Goal: Information Seeking & Learning: Learn about a topic

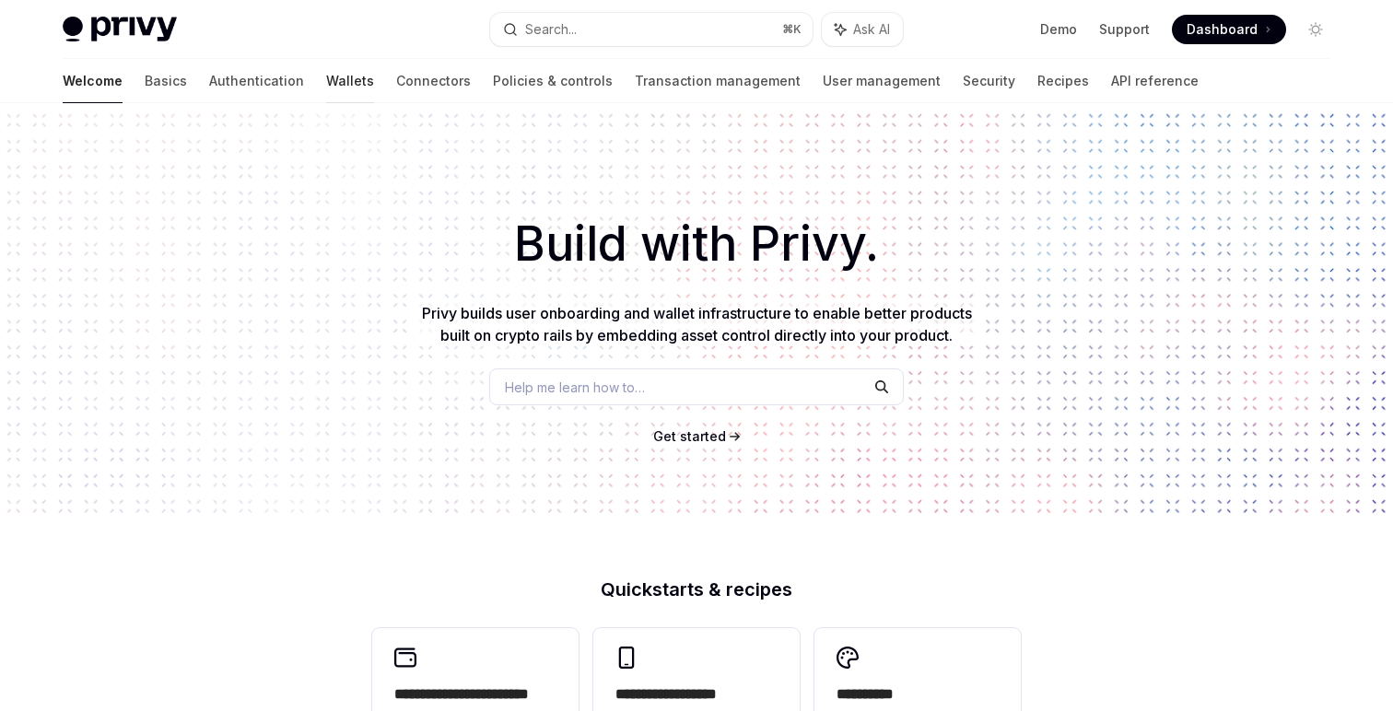
click at [326, 83] on link "Wallets" at bounding box center [350, 81] width 48 height 44
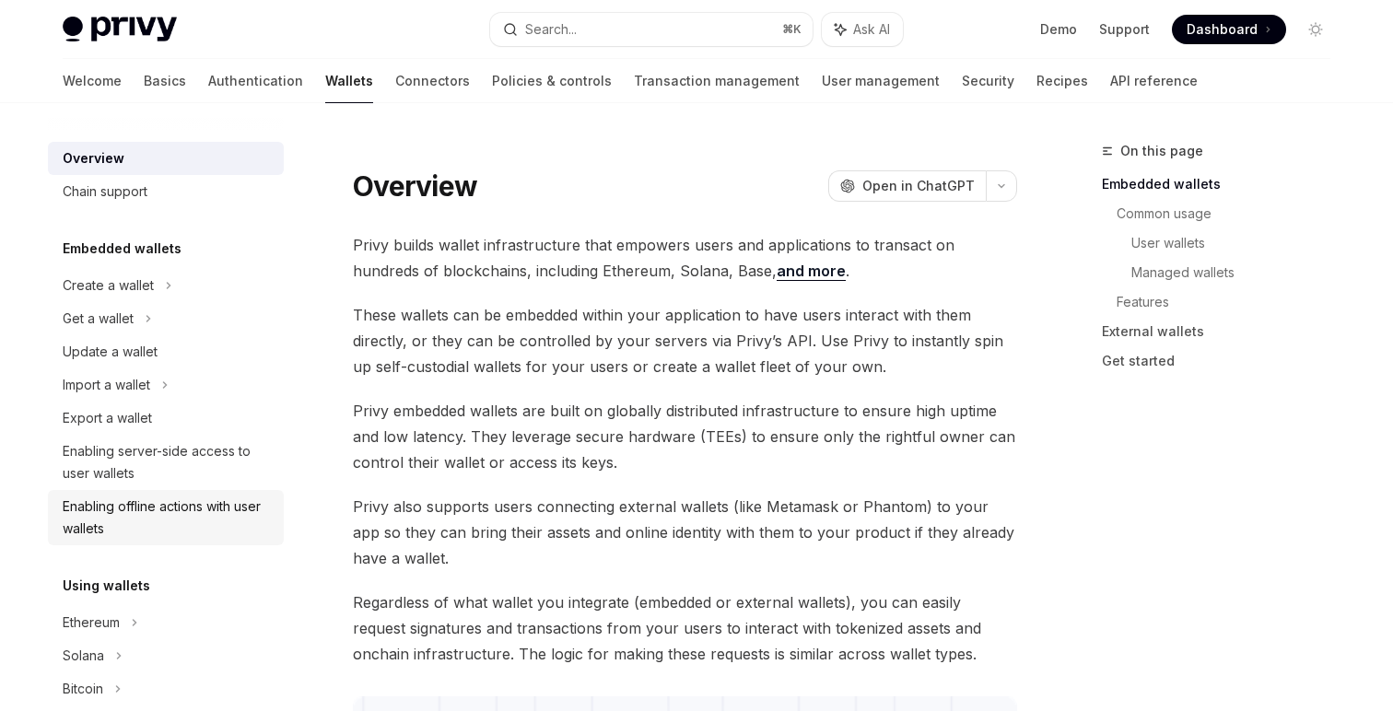
scroll to position [89, 0]
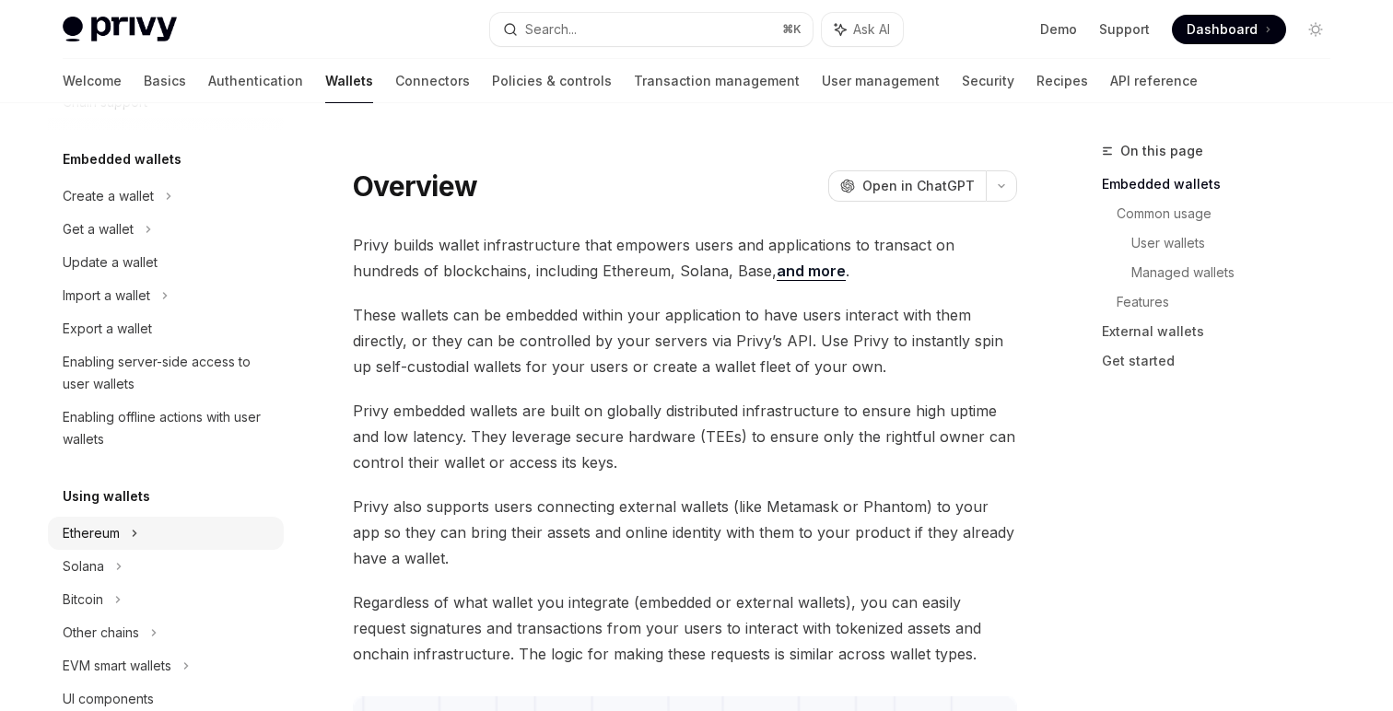
click at [153, 213] on div "Ethereum" at bounding box center [166, 196] width 236 height 33
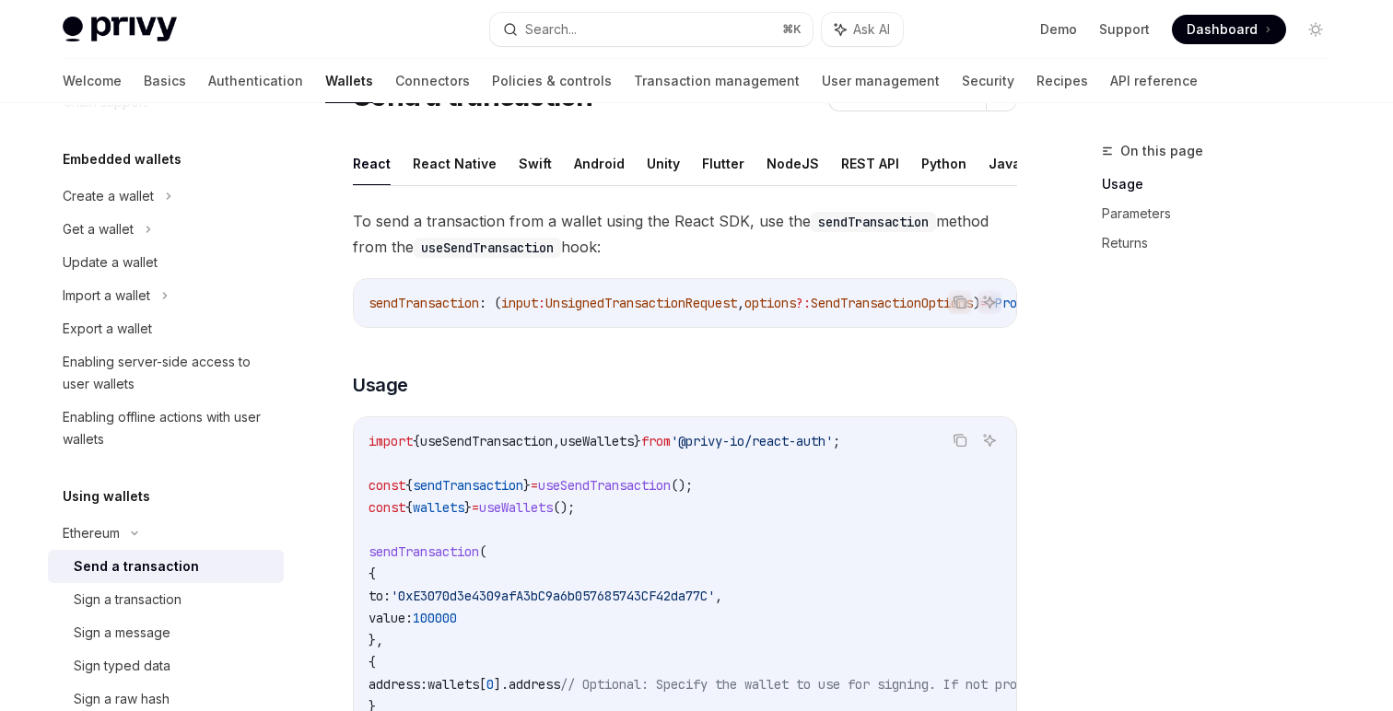
scroll to position [55, 0]
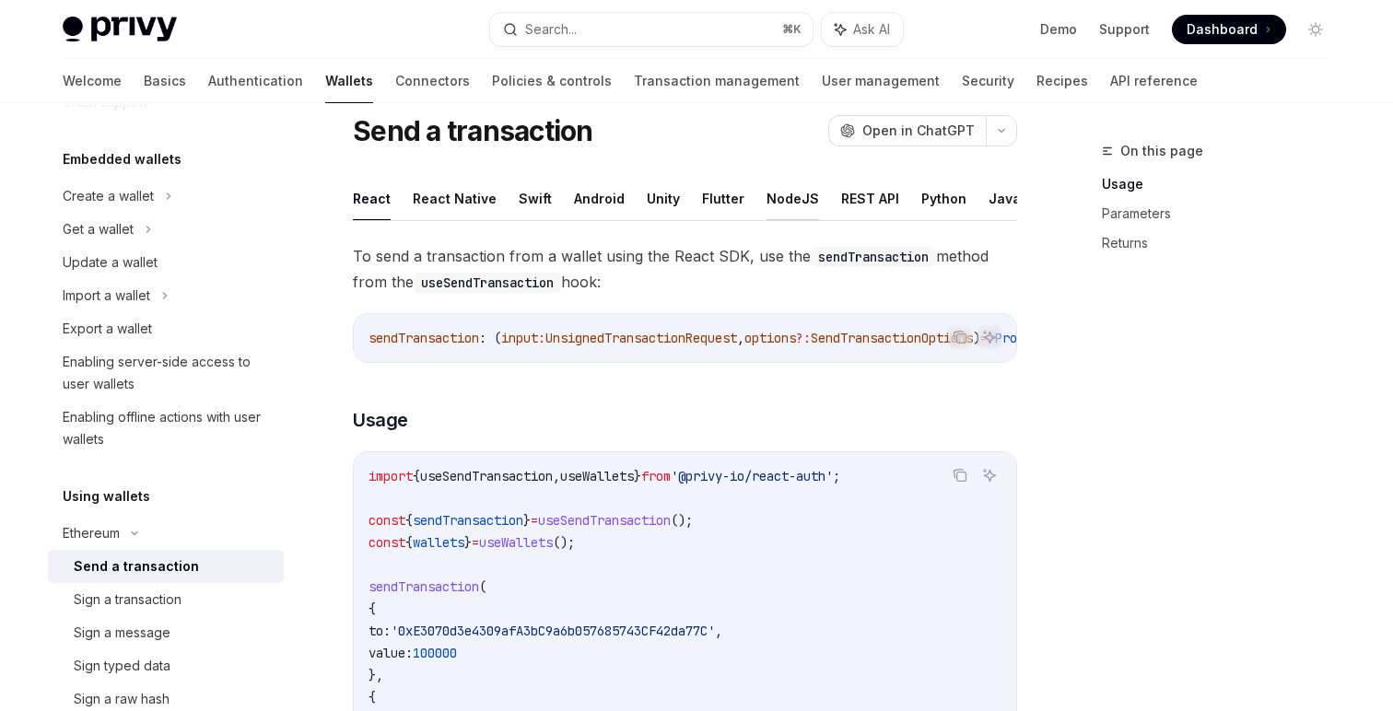
click at [788, 208] on button "NodeJS" at bounding box center [793, 198] width 53 height 43
type textarea "*"
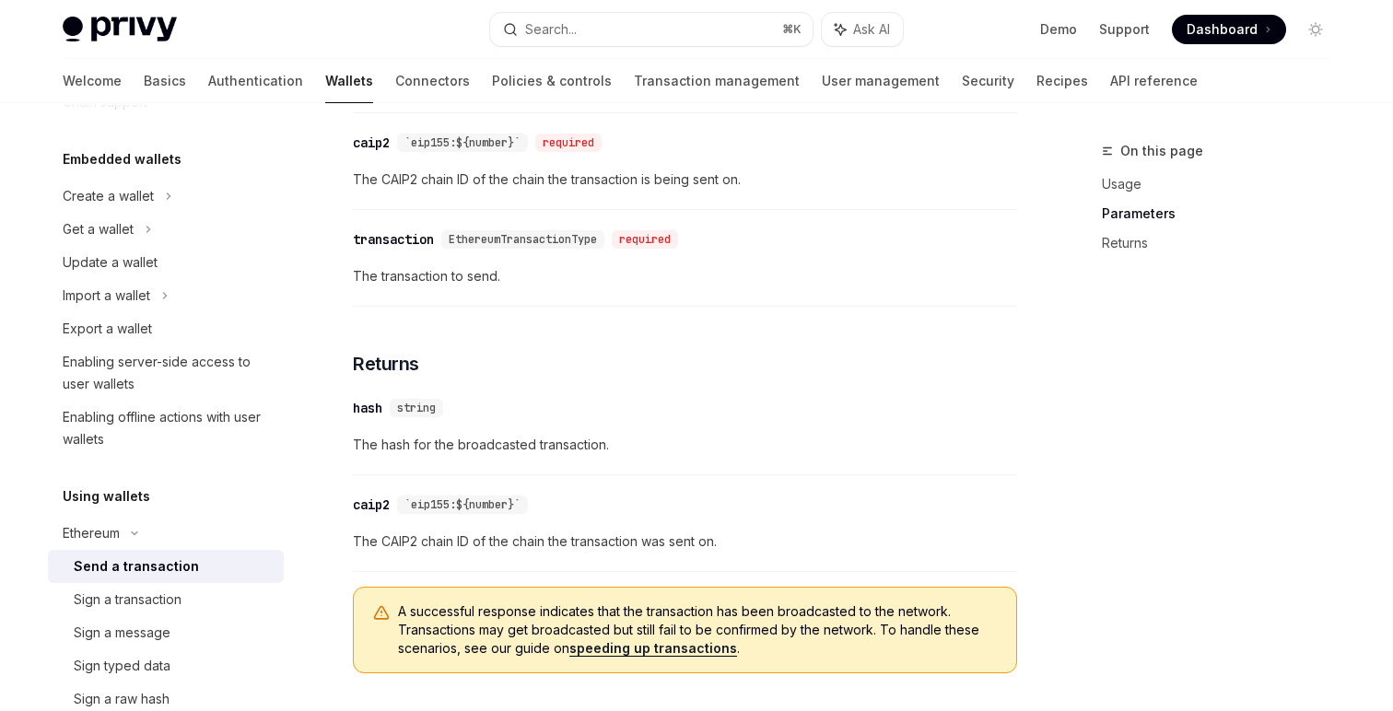
scroll to position [1118, 0]
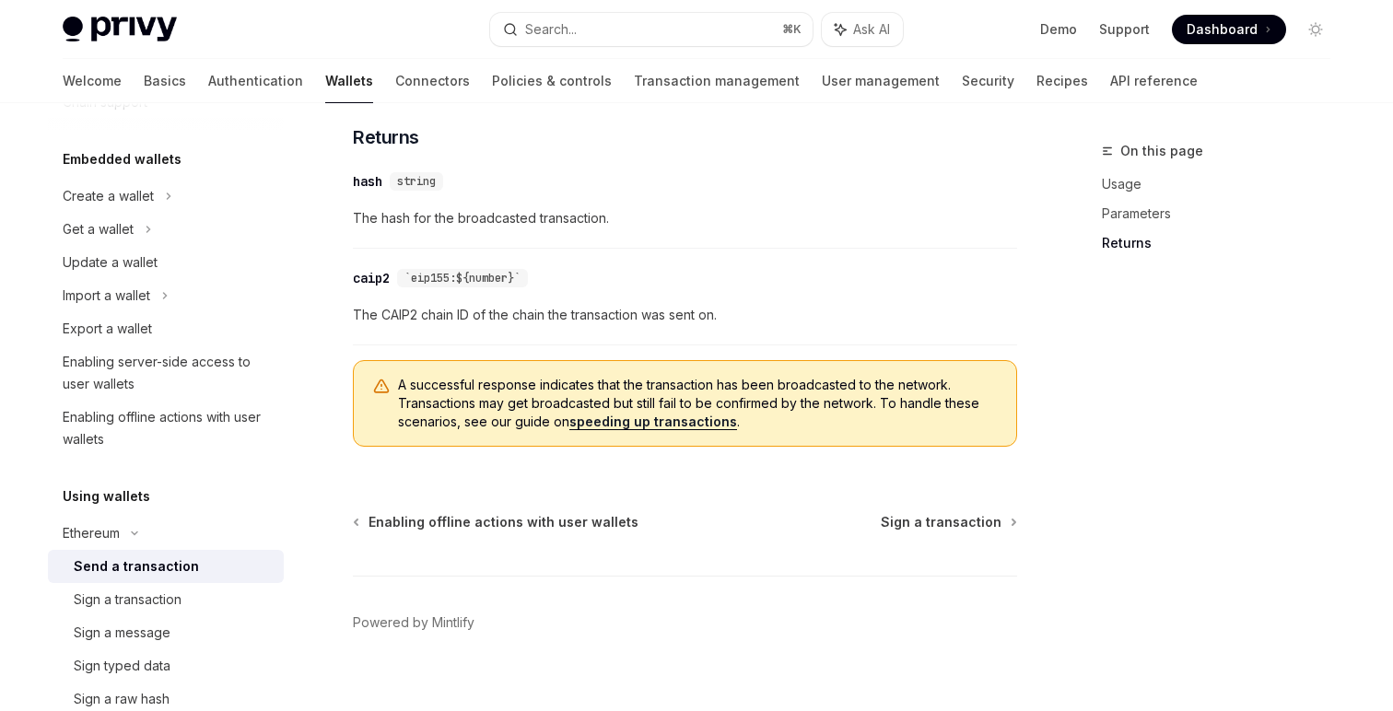
click at [466, 404] on span "A successful response indicates that the transaction has been broadcasted to th…" at bounding box center [698, 403] width 600 height 55
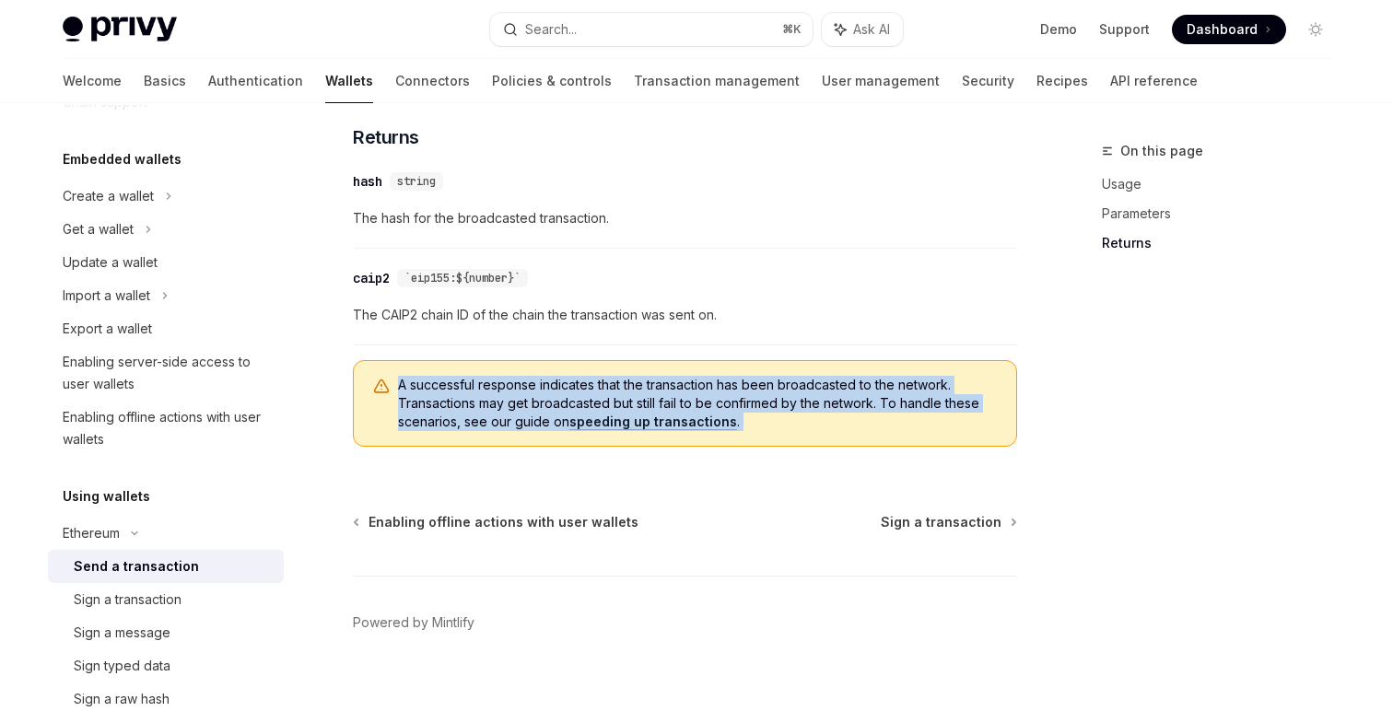
click at [466, 404] on span "A successful response indicates that the transaction has been broadcasted to th…" at bounding box center [698, 403] width 600 height 55
click at [491, 416] on span "A successful response indicates that the transaction has been broadcasted to th…" at bounding box center [698, 403] width 600 height 55
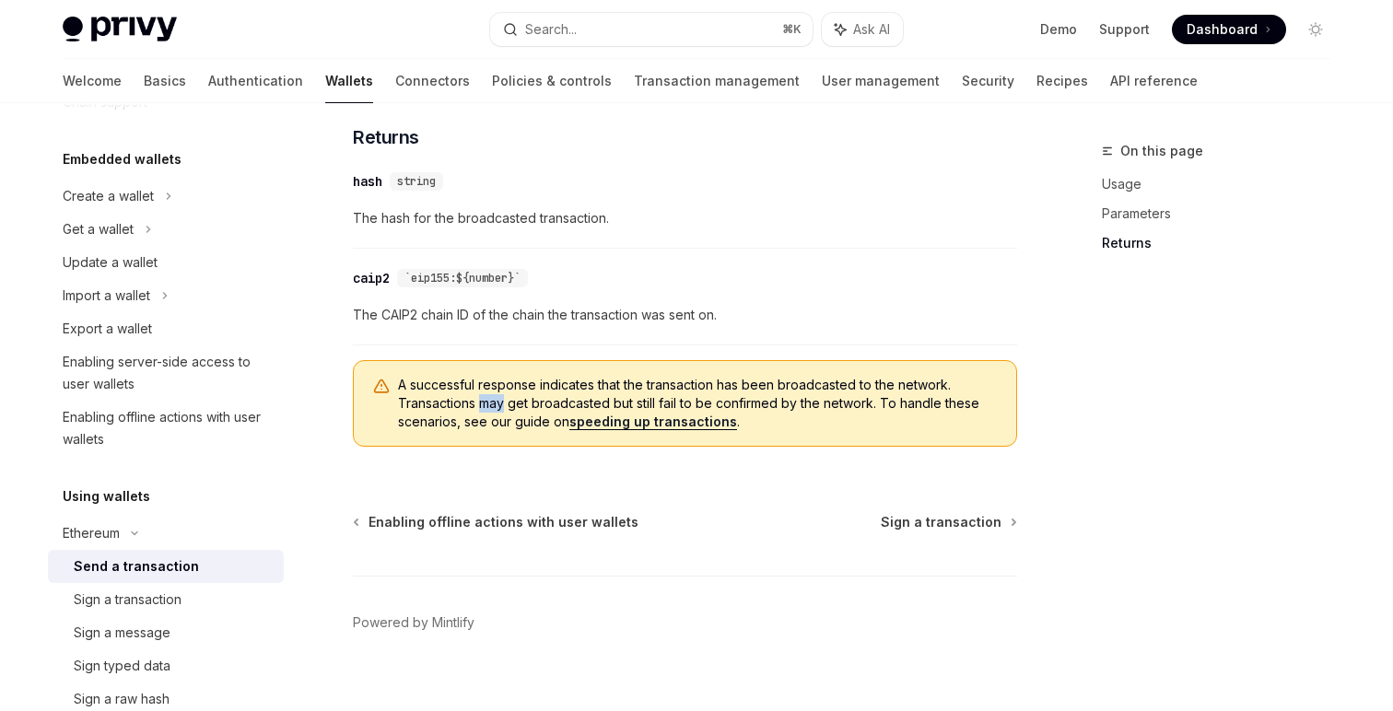
click at [491, 416] on span "A successful response indicates that the transaction has been broadcasted to th…" at bounding box center [698, 403] width 600 height 55
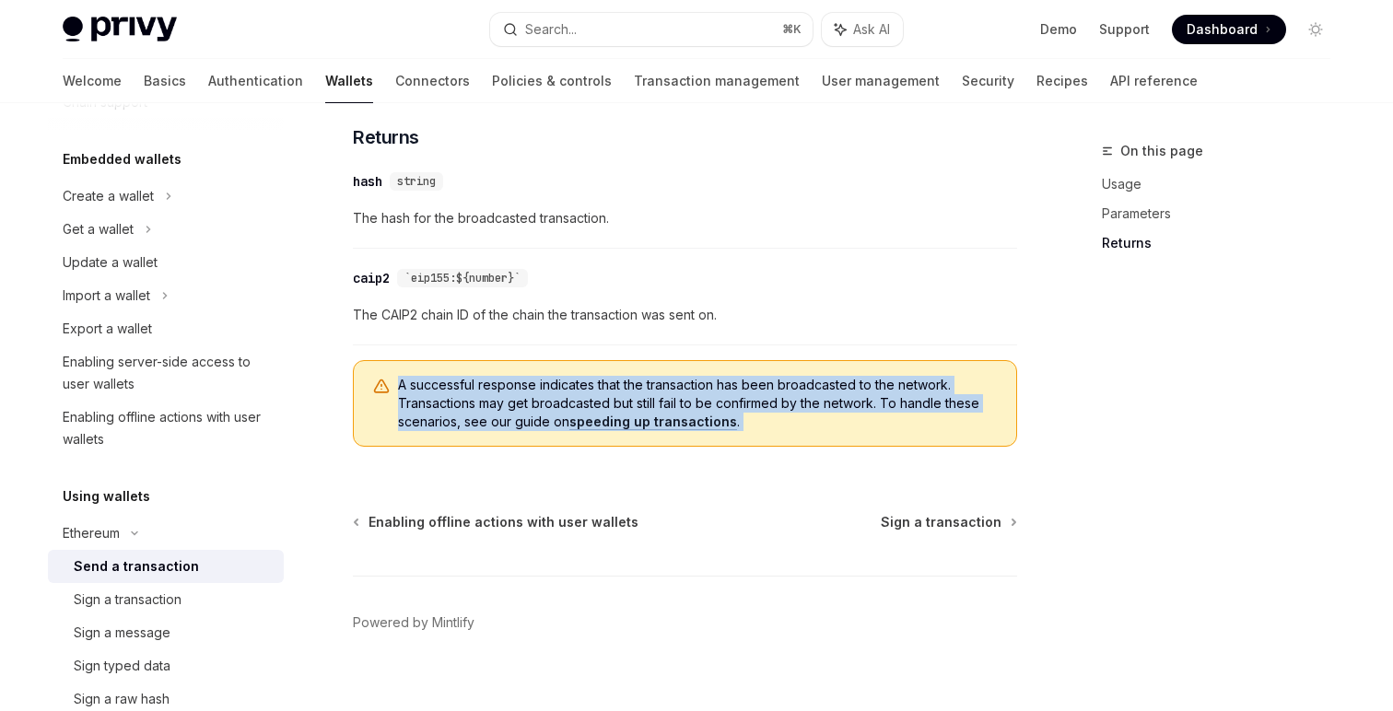
click at [491, 416] on span "A successful response indicates that the transaction has been broadcasted to th…" at bounding box center [698, 403] width 600 height 55
click at [508, 416] on span "A successful response indicates that the transaction has been broadcasted to th…" at bounding box center [698, 403] width 600 height 55
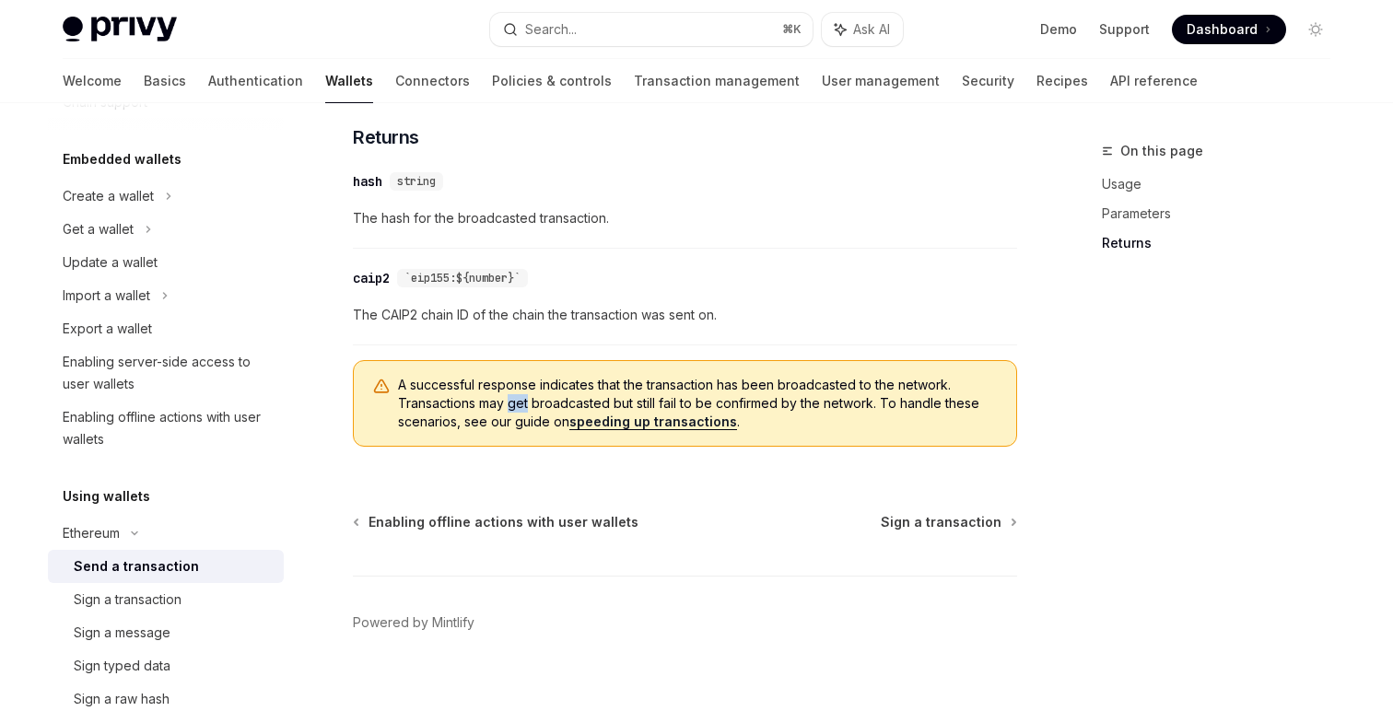
click at [508, 416] on span "A successful response indicates that the transaction has been broadcasted to th…" at bounding box center [698, 403] width 600 height 55
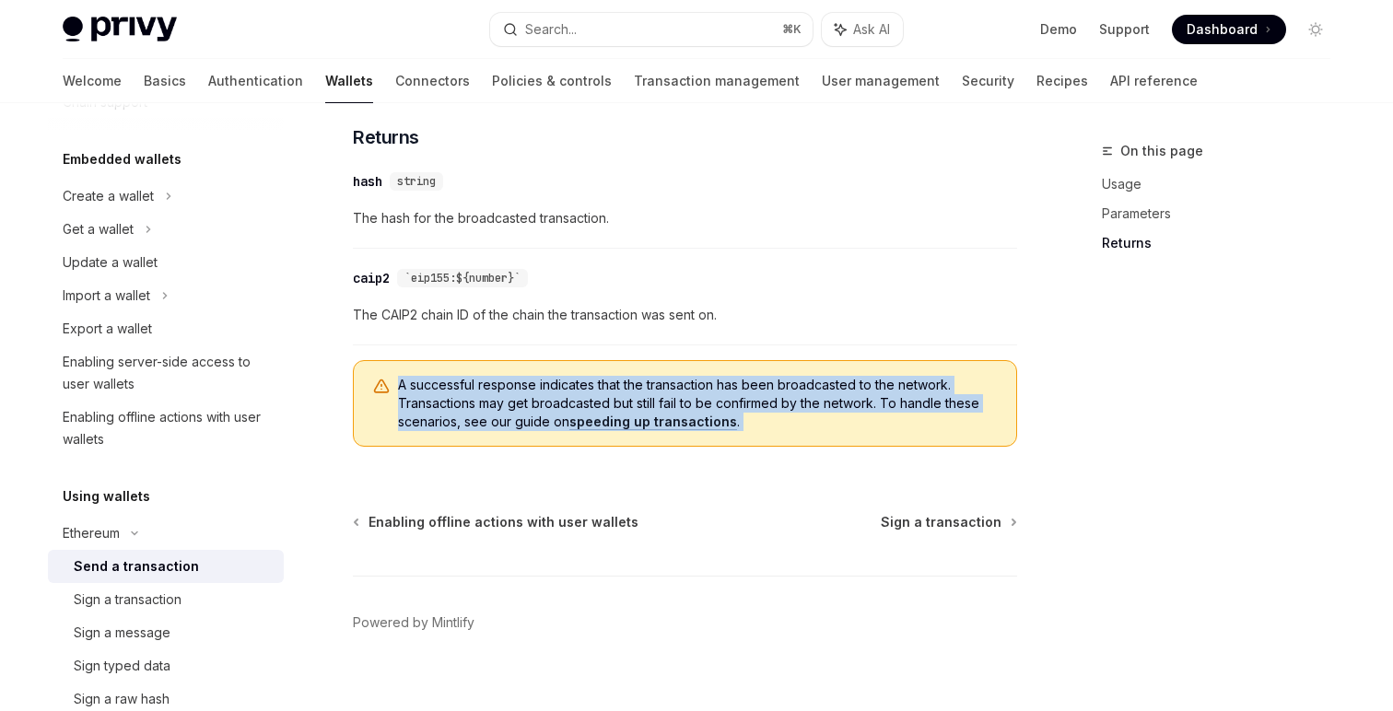
click at [508, 416] on span "A successful response indicates that the transaction has been broadcasted to th…" at bounding box center [698, 403] width 600 height 55
click at [536, 421] on span "A successful response indicates that the transaction has been broadcasted to th…" at bounding box center [698, 403] width 600 height 55
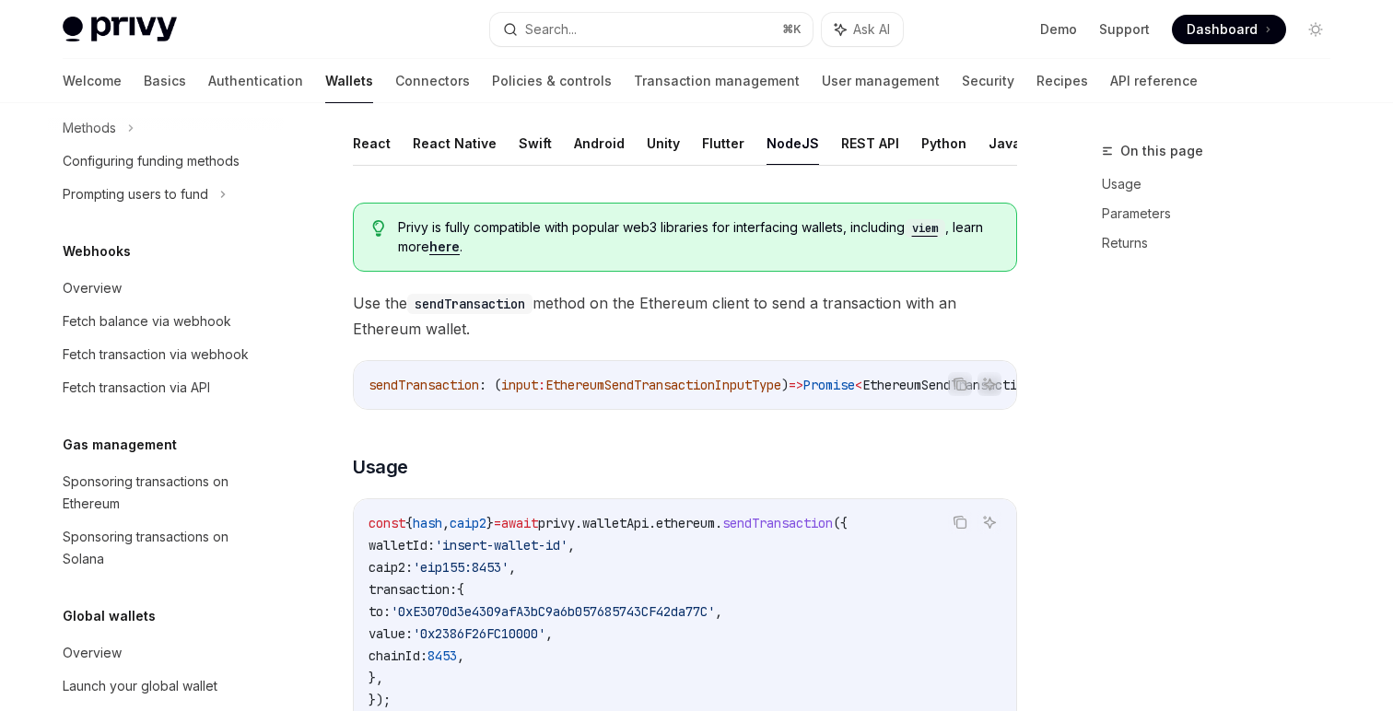
scroll to position [111, 0]
click at [144, 84] on link "Basics" at bounding box center [165, 81] width 42 height 44
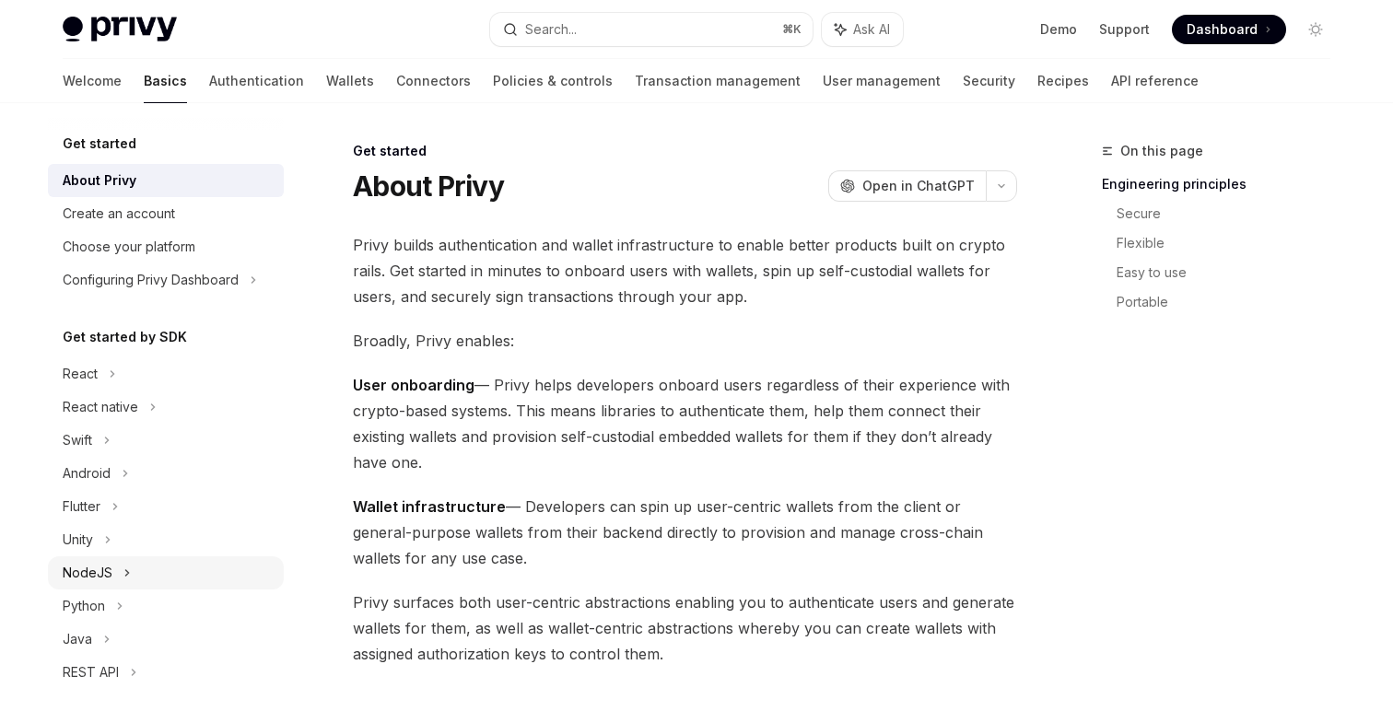
click at [158, 564] on div "NodeJS" at bounding box center [166, 572] width 236 height 33
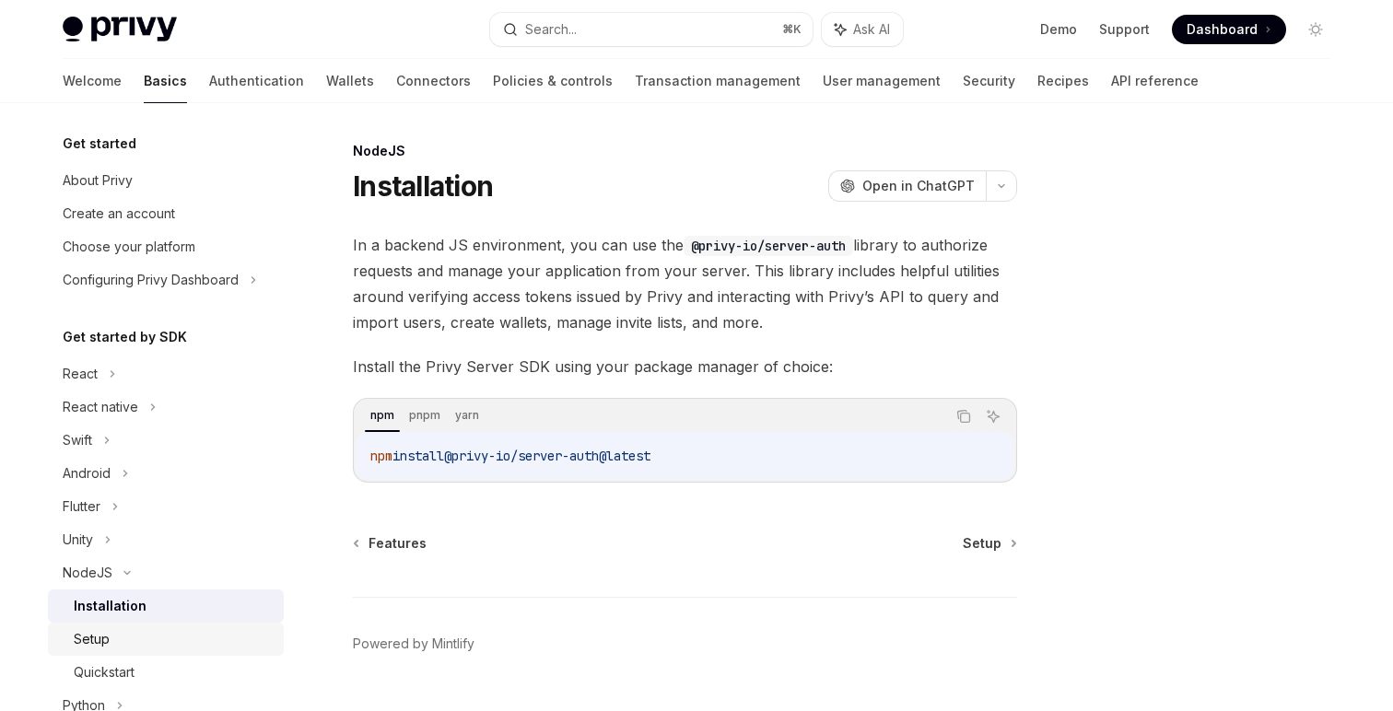
click at [166, 644] on div "Setup" at bounding box center [173, 639] width 199 height 22
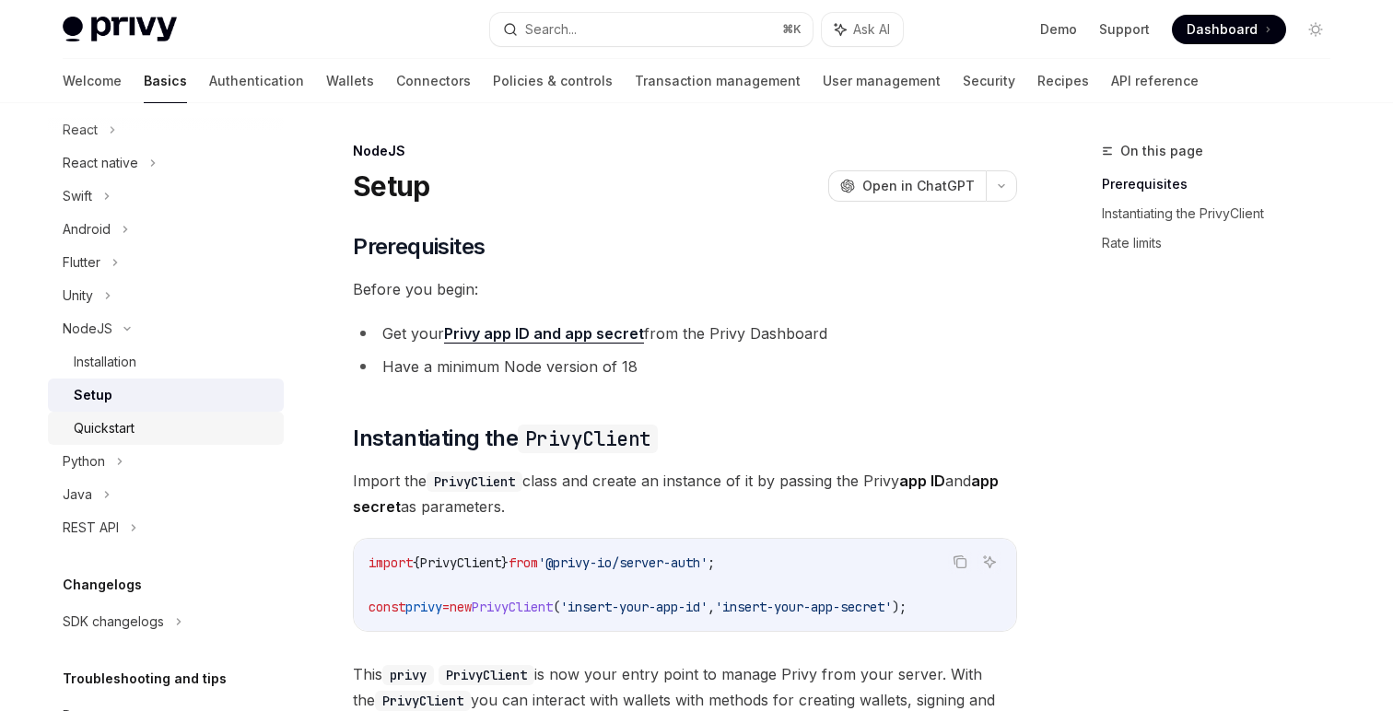
scroll to position [369, 0]
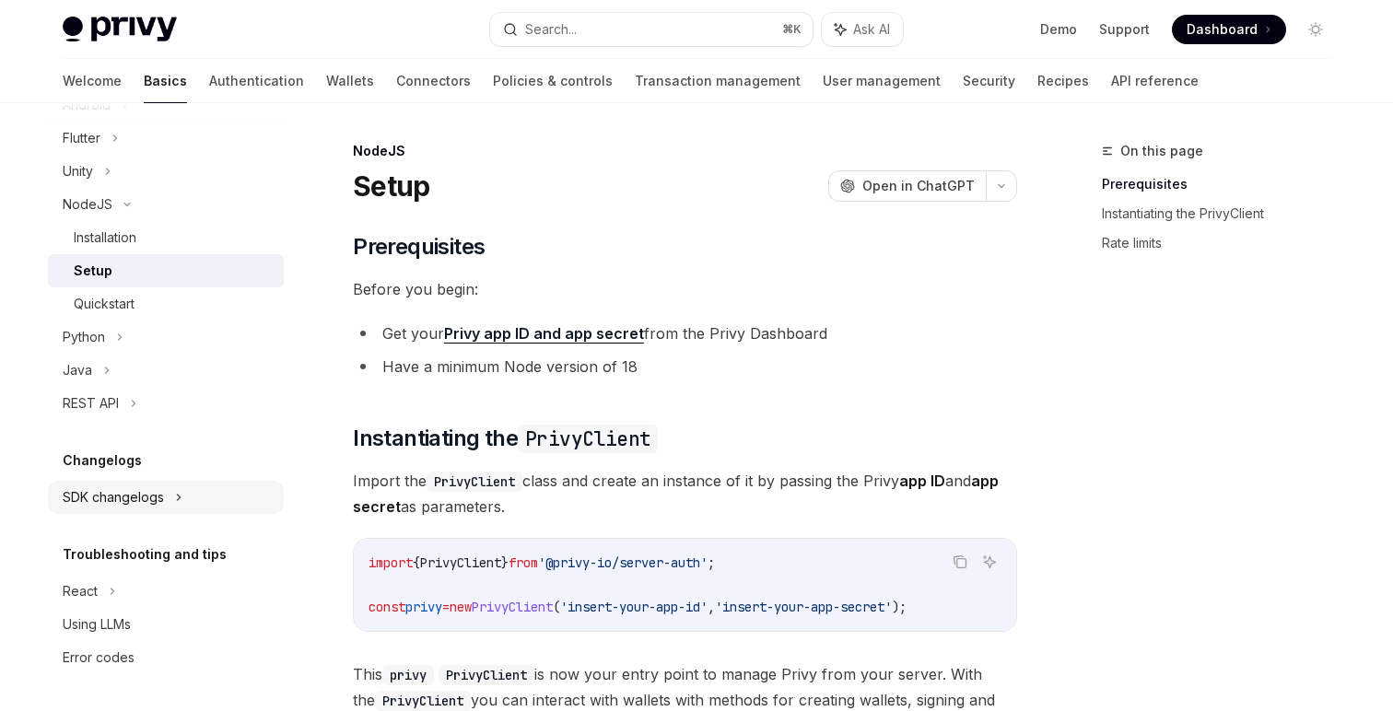
click at [98, 17] on div "SDK changelogs" at bounding box center [80, 5] width 35 height 22
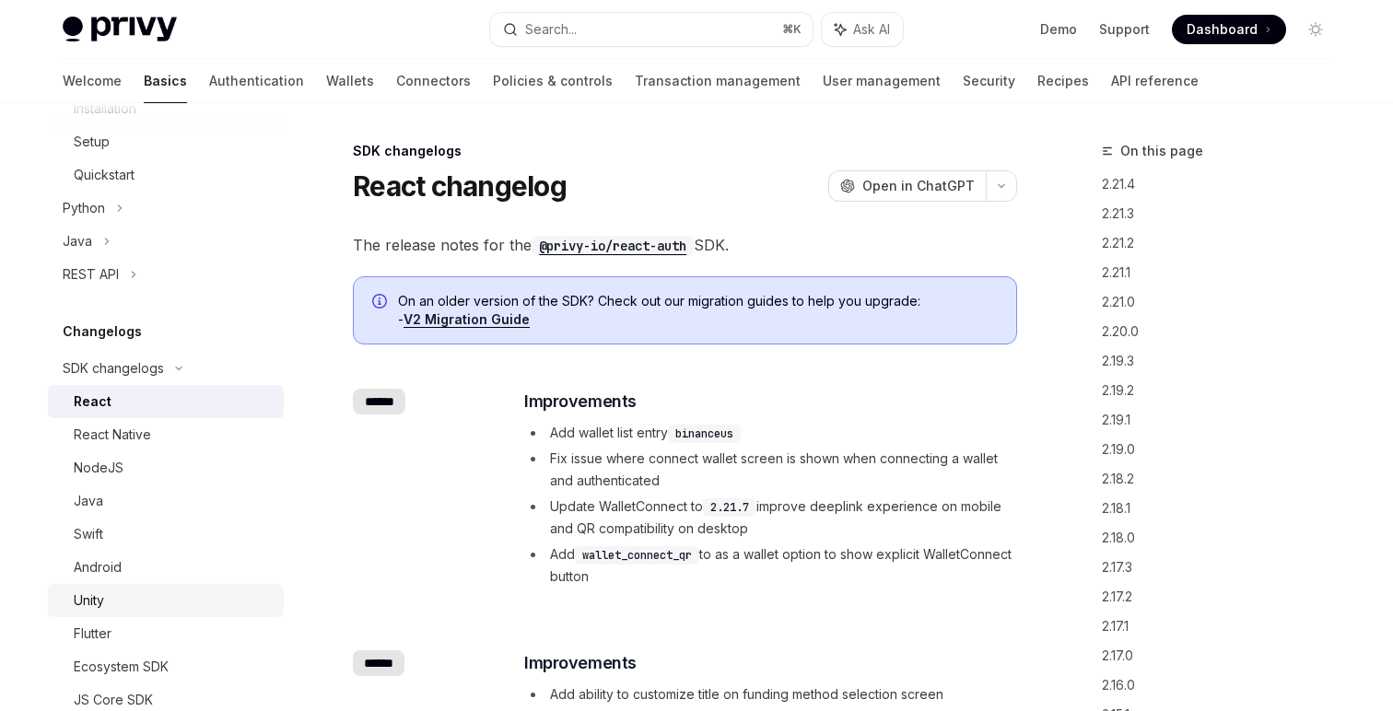
scroll to position [575, 0]
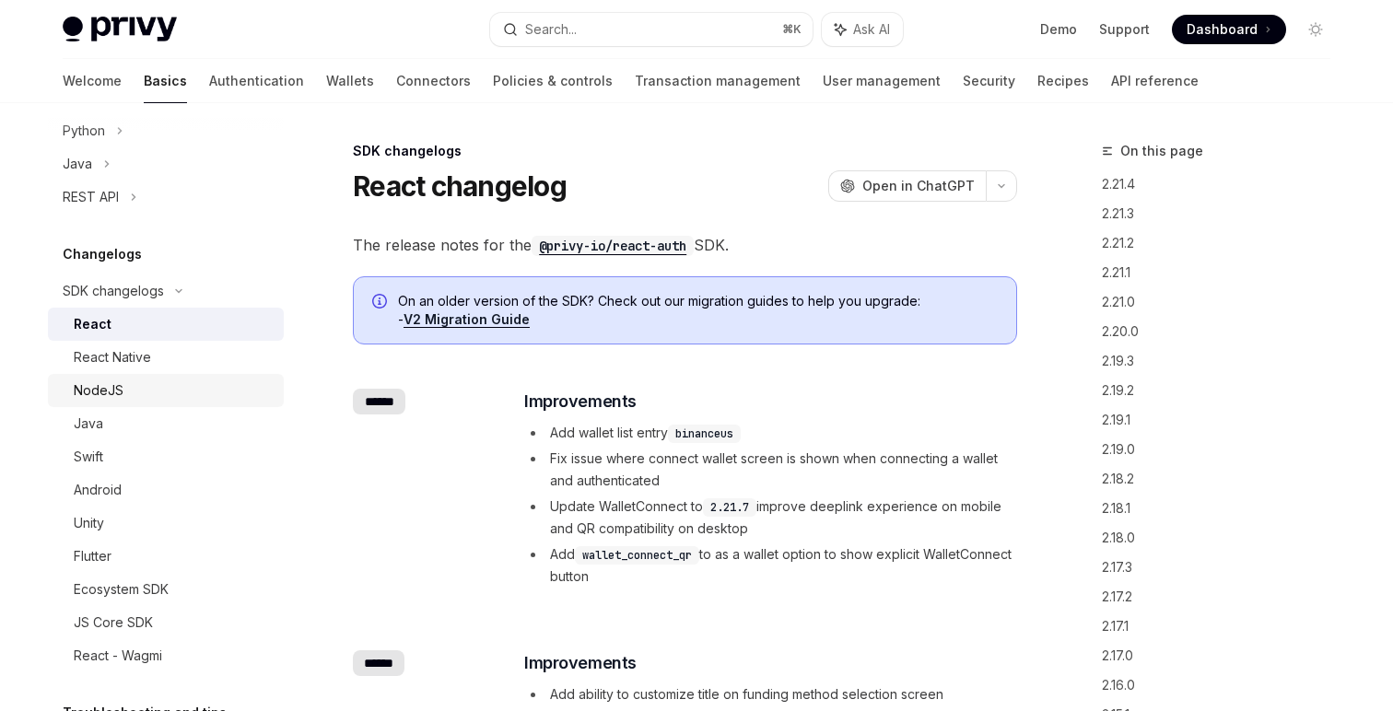
click at [160, 392] on div "NodeJS" at bounding box center [173, 391] width 199 height 22
type textarea "*"
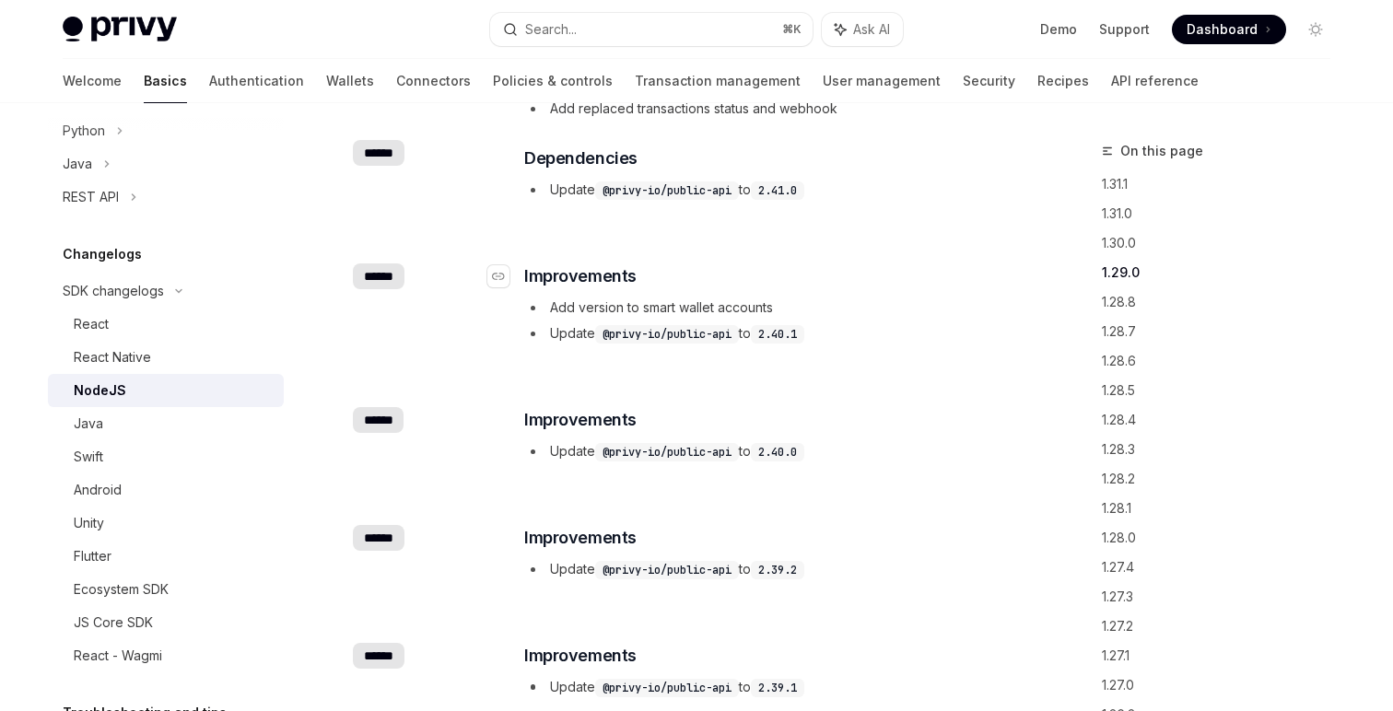
scroll to position [138, 0]
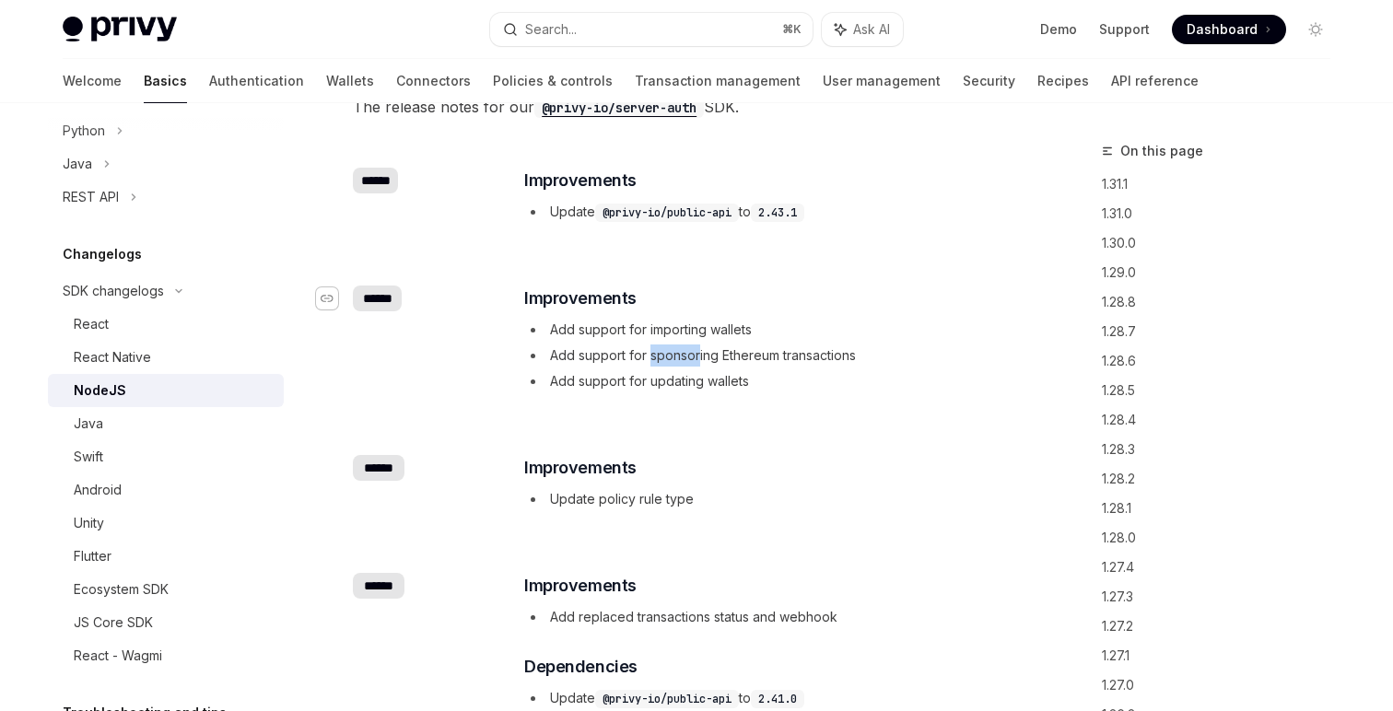
click at [322, 296] on icon "Navigate to changelog" at bounding box center [327, 298] width 13 height 7
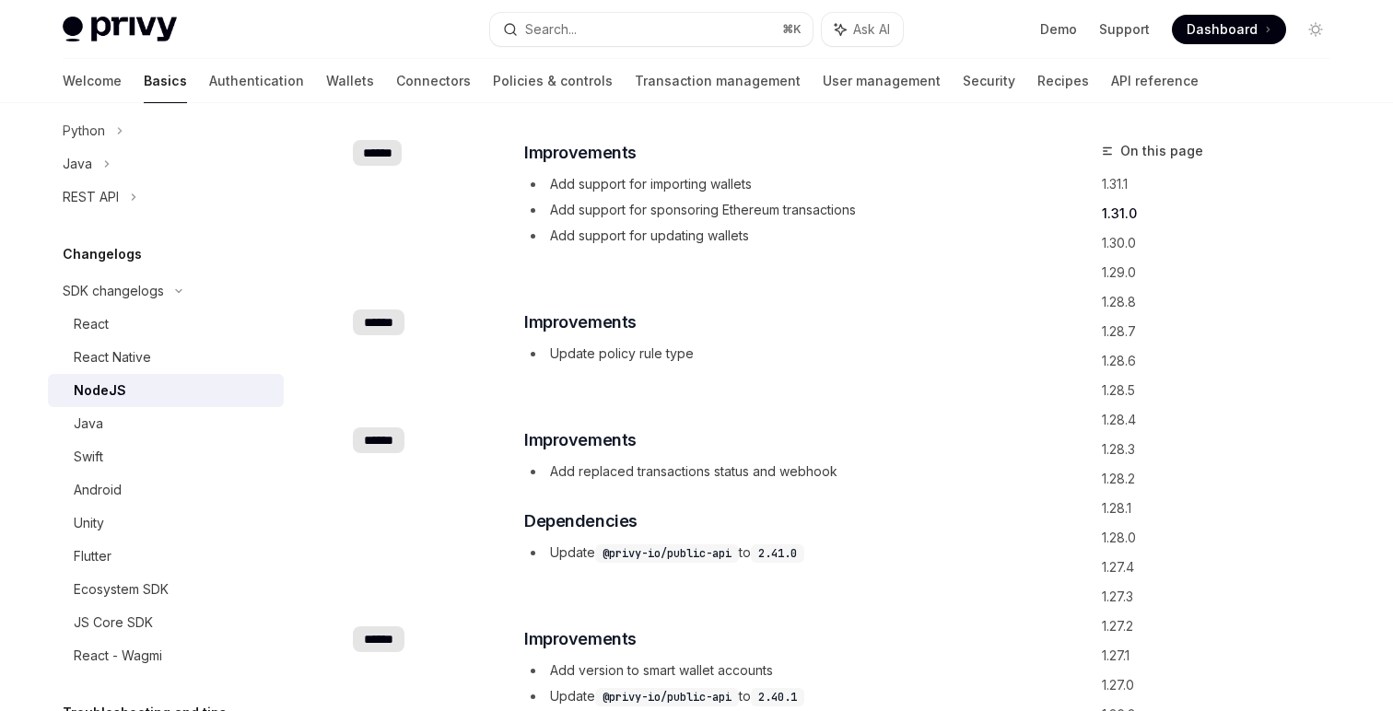
click at [649, 199] on li "Add support for sponsoring Ethereum transactions" at bounding box center [769, 210] width 491 height 22
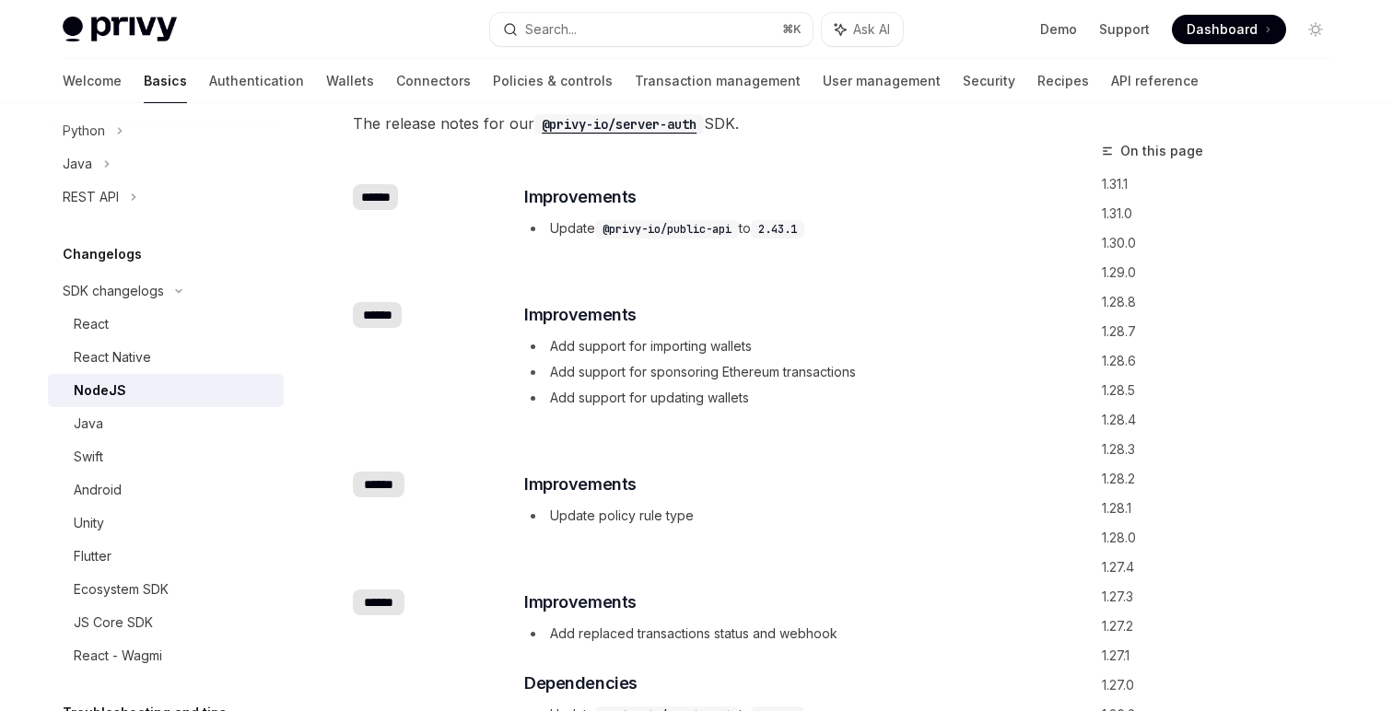
scroll to position [78, 0]
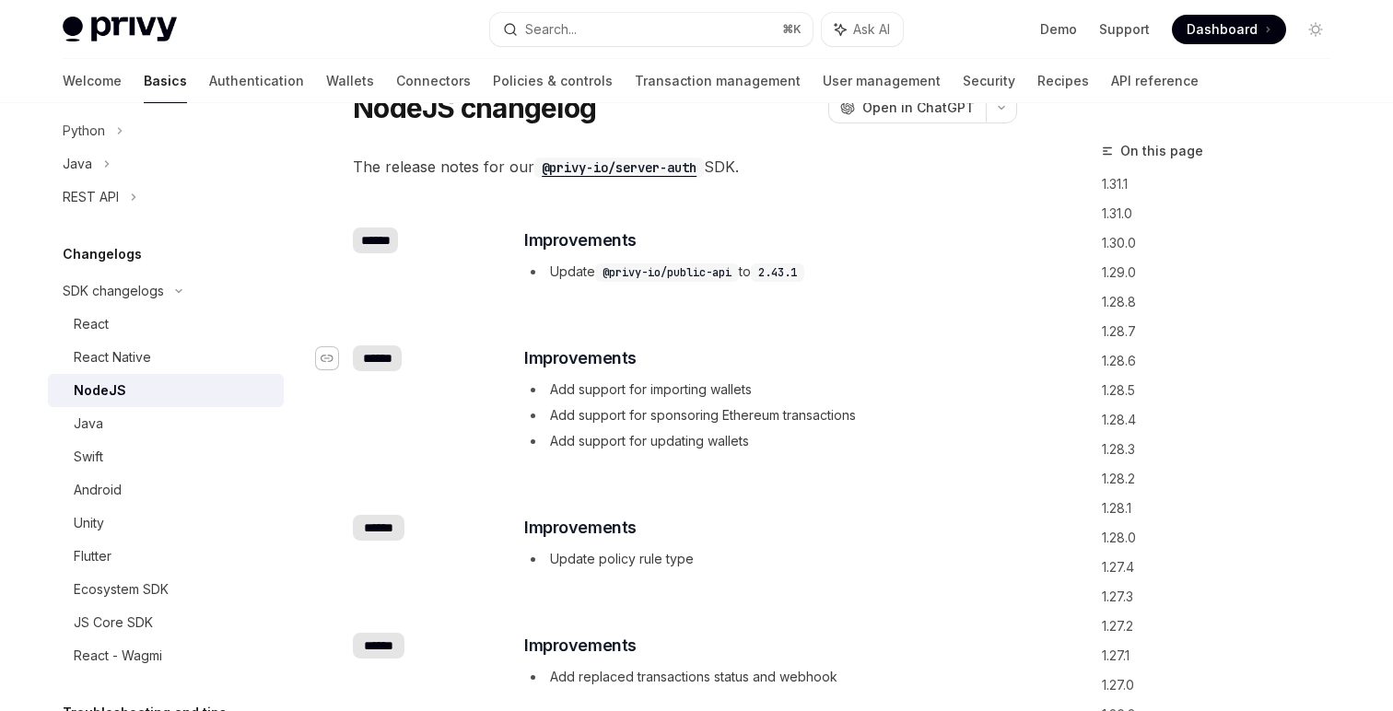
click at [320, 356] on div "Navigate to changelog" at bounding box center [327, 358] width 22 height 22
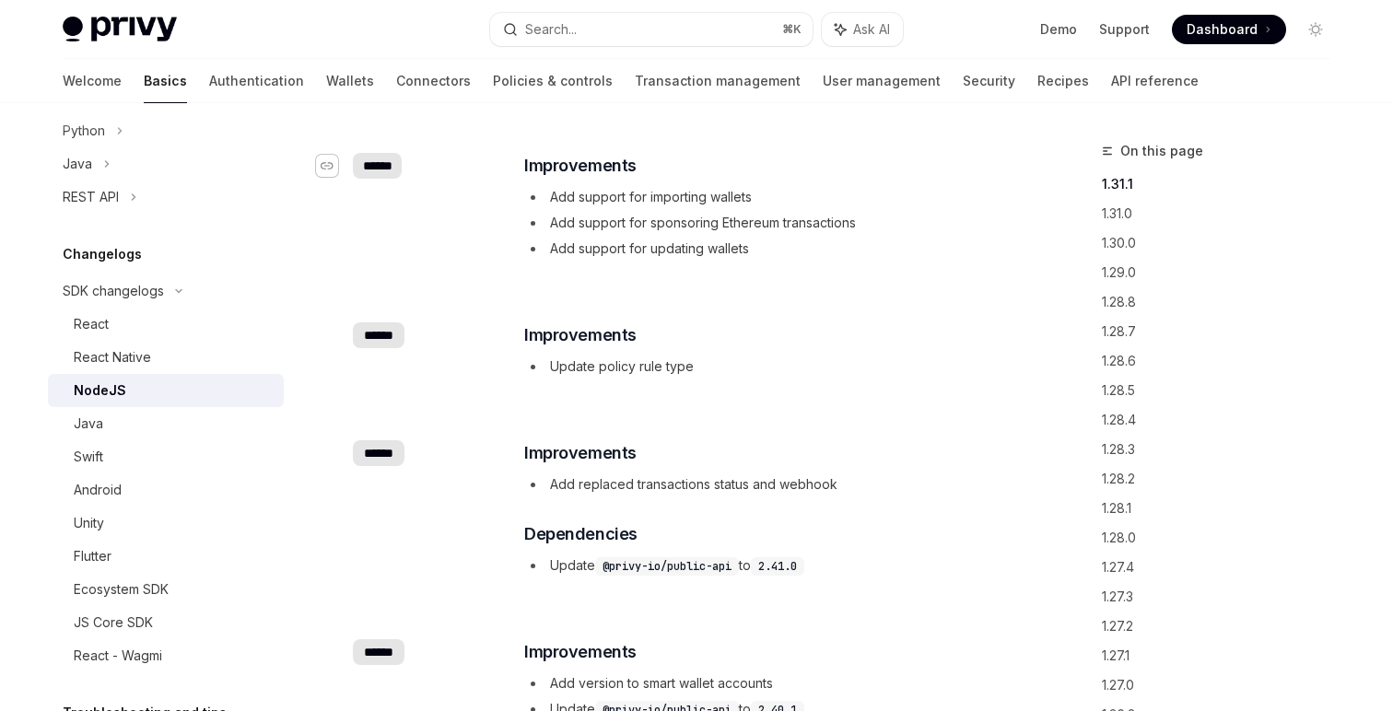
scroll to position [284, 0]
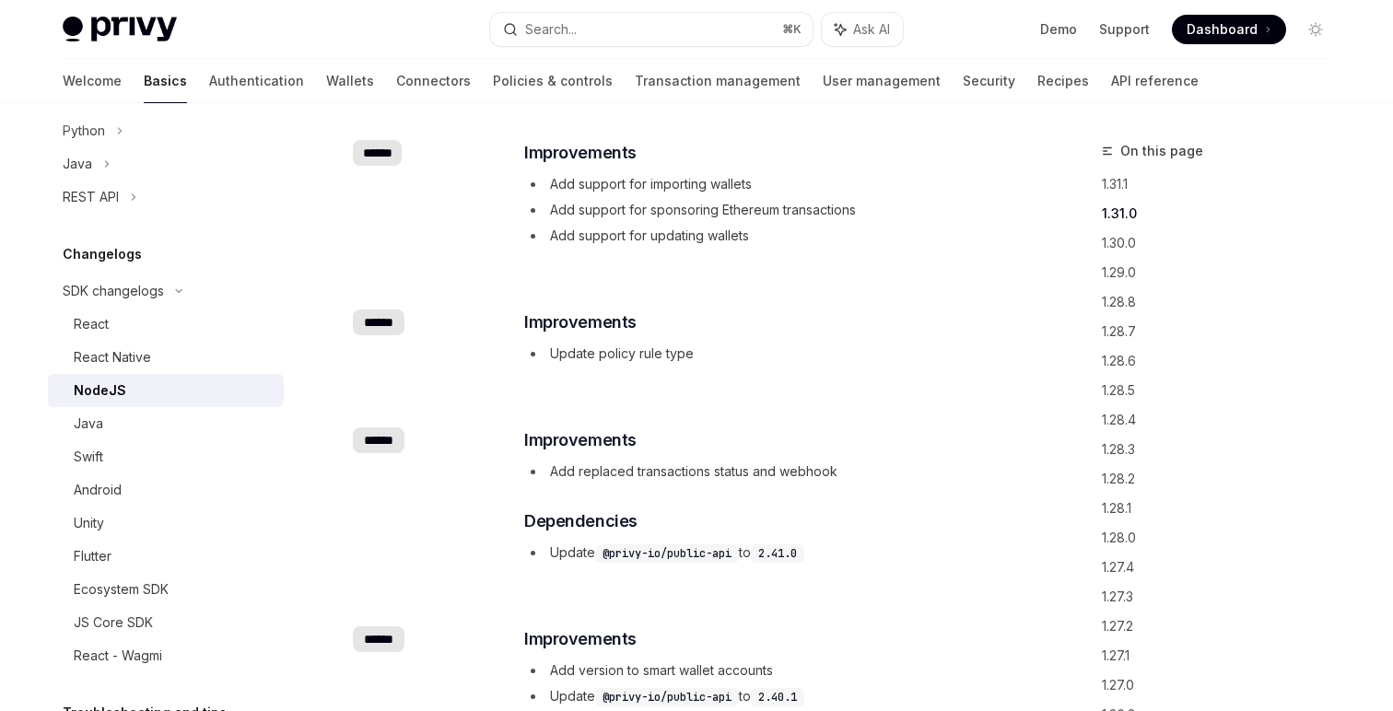
click at [818, 396] on div "​ ****** ​ Improvements Update policy rule type" at bounding box center [685, 339] width 664 height 118
